Goal: Task Accomplishment & Management: Manage account settings

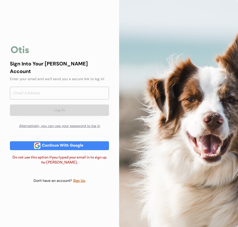
click at [59, 107] on button "Log In" at bounding box center [59, 110] width 99 height 11
